Goal: Obtain resource: Download file/media

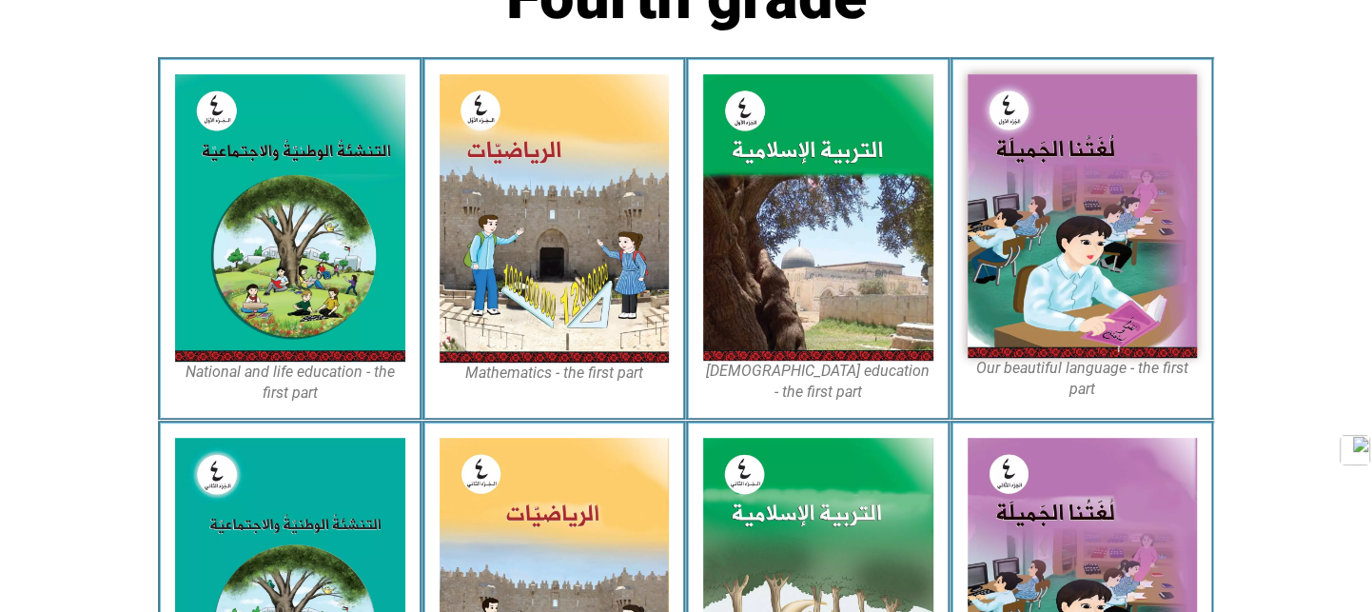
scroll to position [1069, 0]
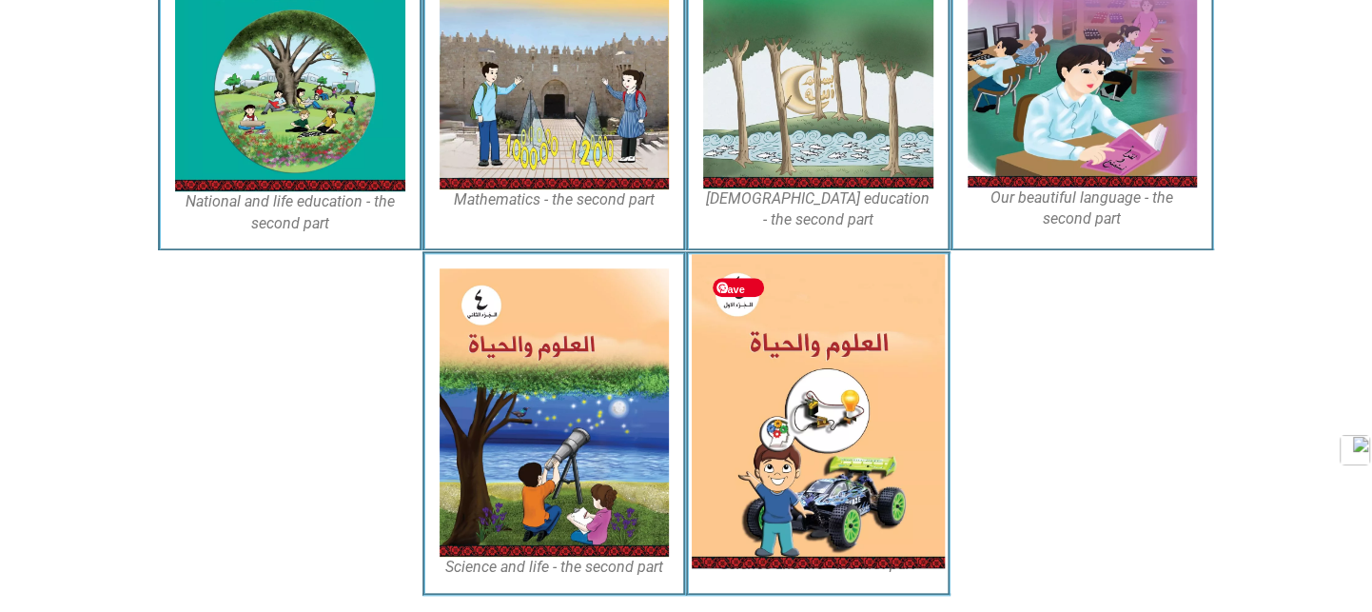
click at [741, 401] on img at bounding box center [818, 411] width 253 height 314
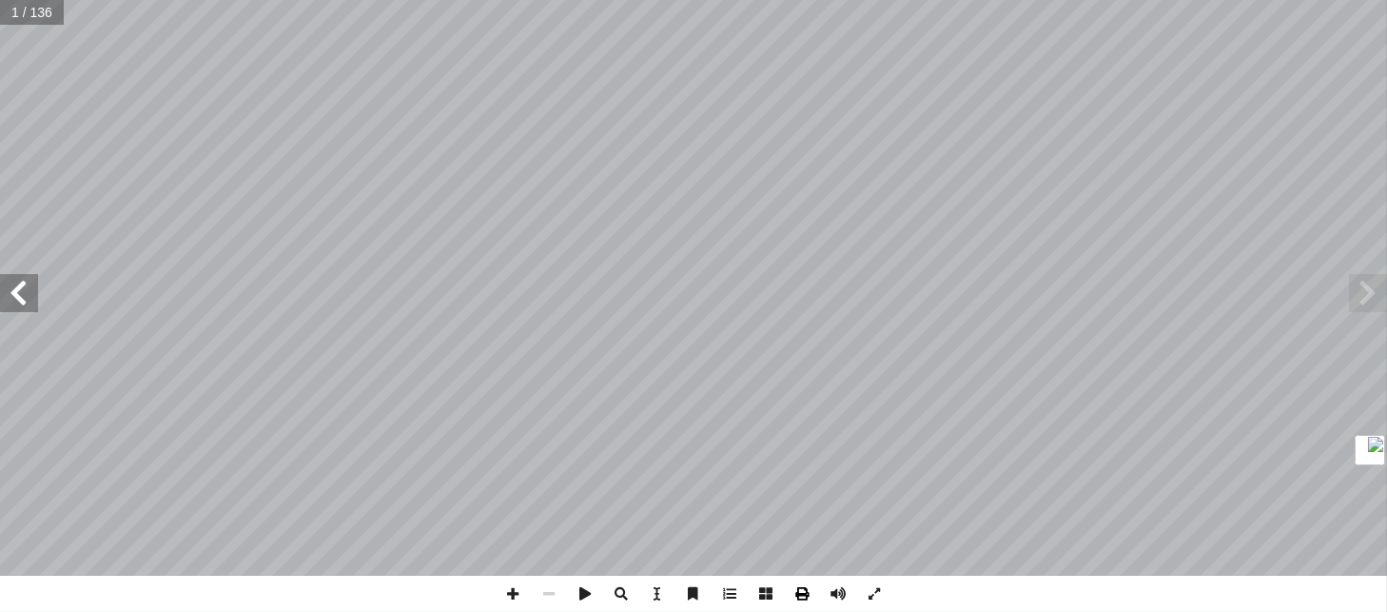
click at [798, 595] on span at bounding box center [802, 594] width 36 height 36
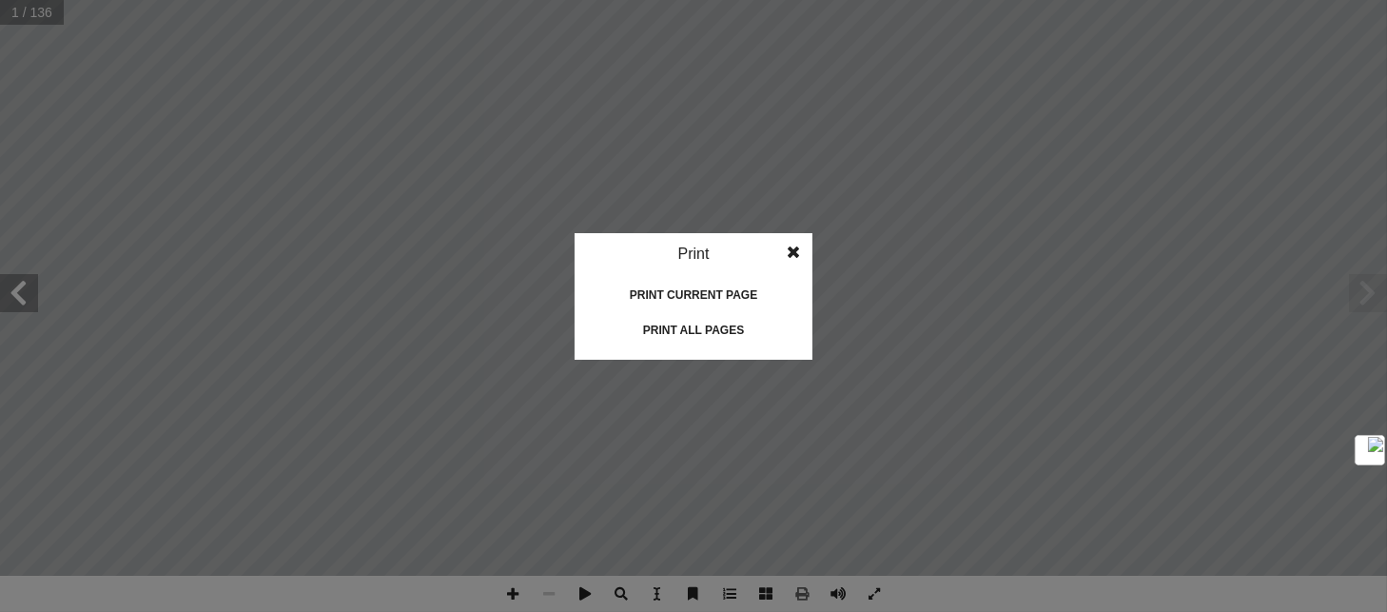
click at [673, 324] on div "Print all pages" at bounding box center [694, 330] width 190 height 30
